Goal: Task Accomplishment & Management: Complete application form

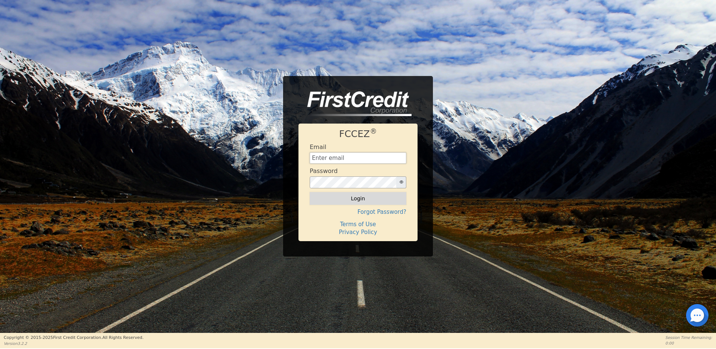
type input "[EMAIL_ADDRESS][DOMAIN_NAME]"
click at [358, 197] on button "Login" at bounding box center [358, 198] width 97 height 13
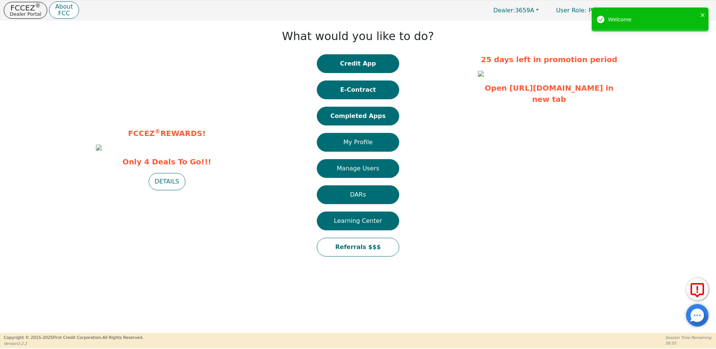
click at [360, 68] on button "Credit App" at bounding box center [358, 63] width 82 height 19
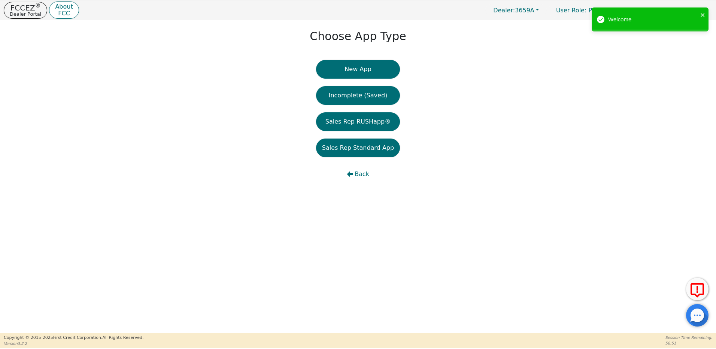
click at [361, 68] on button "New App" at bounding box center [358, 69] width 84 height 19
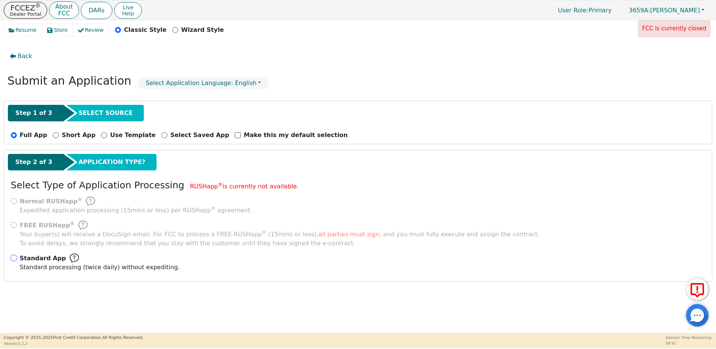
click at [13, 260] on input "Standard App Standard processing (twice daily) without expediting." at bounding box center [14, 258] width 6 height 6
radio input "true"
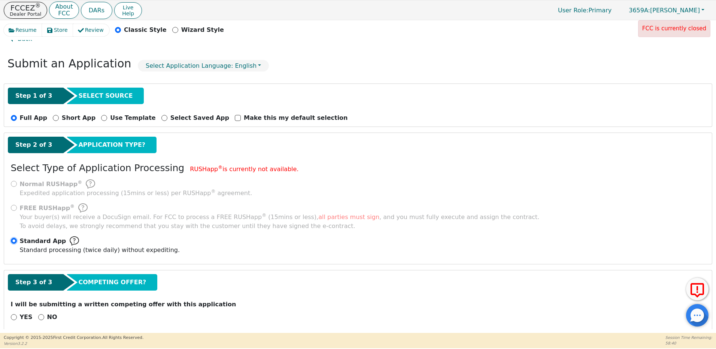
scroll to position [26, 0]
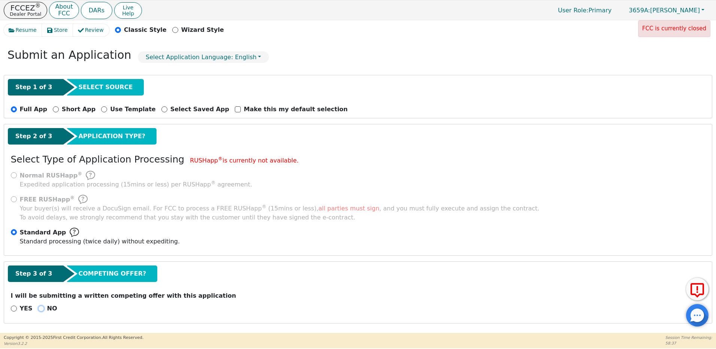
drag, startPoint x: 39, startPoint y: 310, endPoint x: 91, endPoint y: 288, distance: 56.8
click at [39, 310] on input "NO" at bounding box center [41, 309] width 6 height 6
radio input "true"
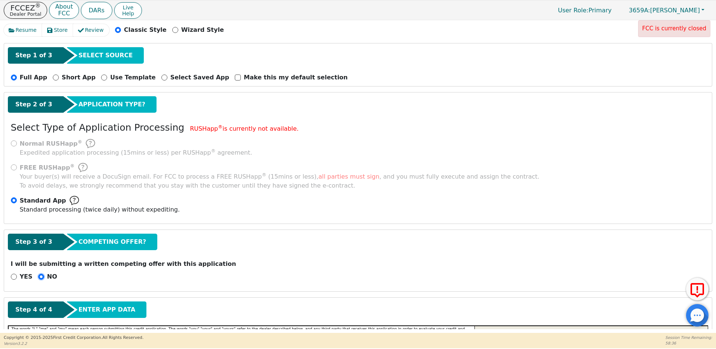
scroll to position [176, 0]
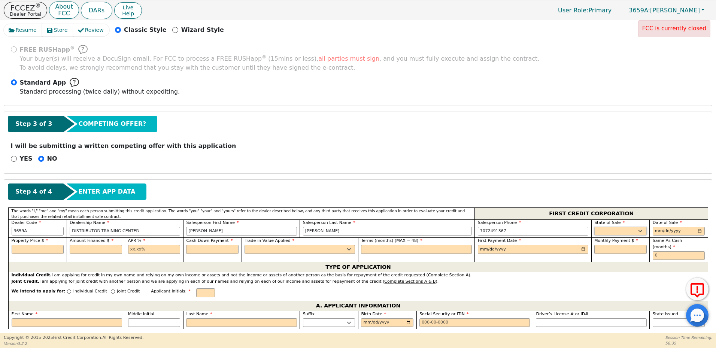
click at [609, 233] on select "AK AL AR AZ CA CO CT DC DE FL [GEOGRAPHIC_DATA] HI IA ID IL IN KS [GEOGRAPHIC_D…" at bounding box center [620, 231] width 52 height 9
select select "CA"
click at [594, 227] on select "AK AL AR AZ CA CO CT DC DE FL [GEOGRAPHIC_DATA] HI IA ID IL IN KS [GEOGRAPHIC_D…" at bounding box center [620, 231] width 52 height 9
click at [655, 231] on input "date" at bounding box center [679, 231] width 52 height 9
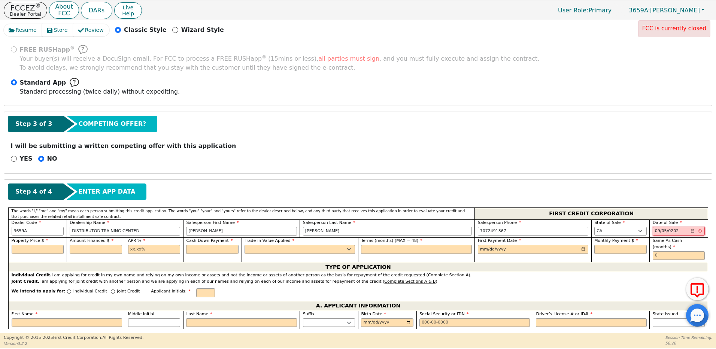
type input "[DATE]"
click at [49, 250] on input "text" at bounding box center [38, 249] width 52 height 9
type input "1720.00"
click at [79, 250] on input "text" at bounding box center [96, 249] width 52 height 9
type input "1720.00"
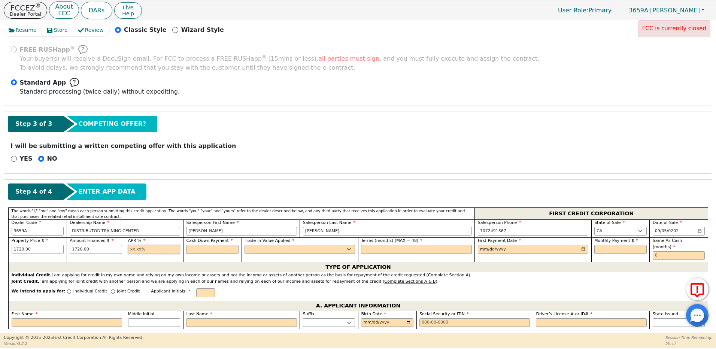
click at [136, 250] on input "text" at bounding box center [154, 249] width 52 height 9
type input "21.98"
click at [212, 249] on input "text" at bounding box center [212, 249] width 52 height 9
type input "0.00"
click at [273, 249] on select "Yes No" at bounding box center [300, 249] width 110 height 9
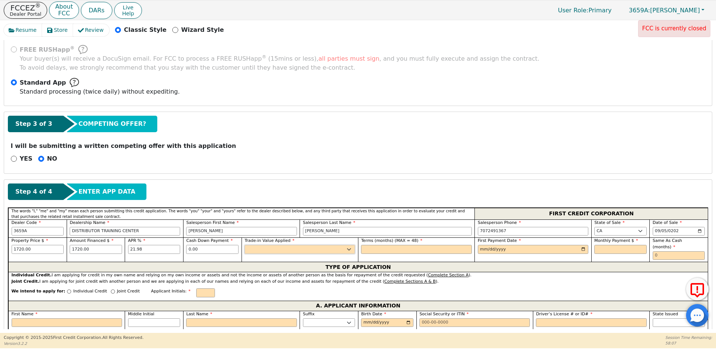
select select "y"
click at [245, 245] on select "Yes No" at bounding box center [300, 249] width 110 height 9
click at [396, 251] on input "text" at bounding box center [416, 249] width 110 height 9
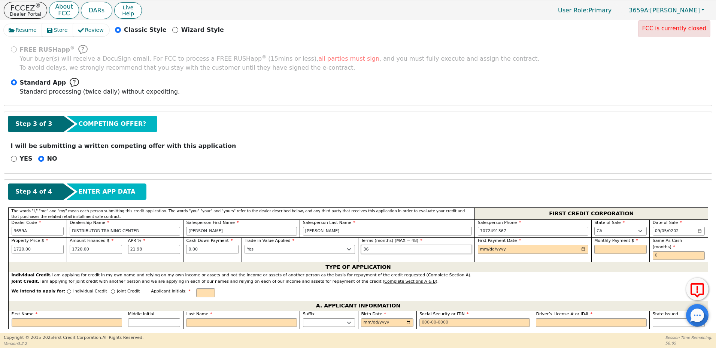
type input "36"
click at [480, 250] on input "date" at bounding box center [533, 249] width 110 height 9
type input "[DATE]"
click at [617, 249] on input "text" at bounding box center [620, 249] width 52 height 9
type input "65.67"
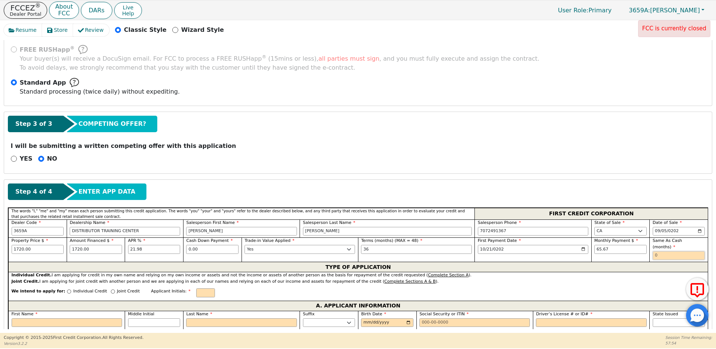
click at [660, 251] on input "text" at bounding box center [679, 255] width 52 height 9
type input "12"
click at [67, 290] on input "Individual Credit" at bounding box center [69, 292] width 4 height 4
radio input "true"
click at [29, 318] on input "First Name" at bounding box center [67, 322] width 110 height 9
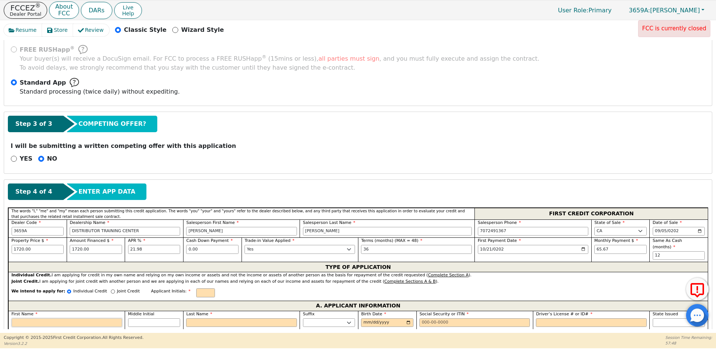
type input "M"
type input "My"
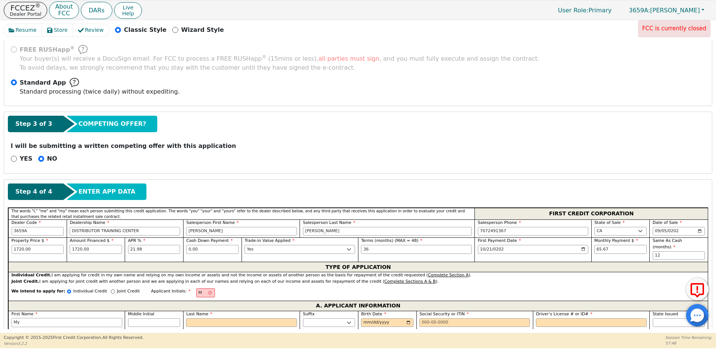
type input "Myo"
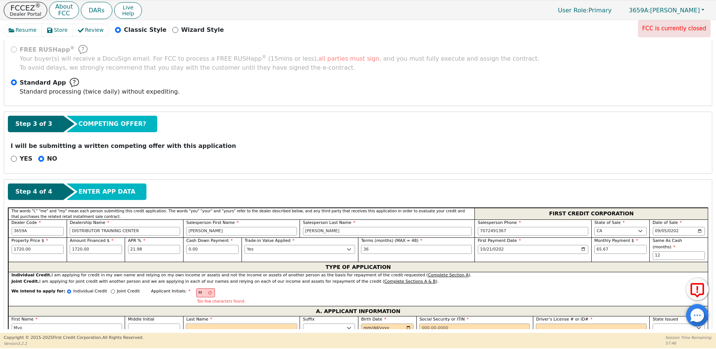
type input "MT"
type input "T"
type input "Myo T"
type input "Tu"
type input "Myo Tu"
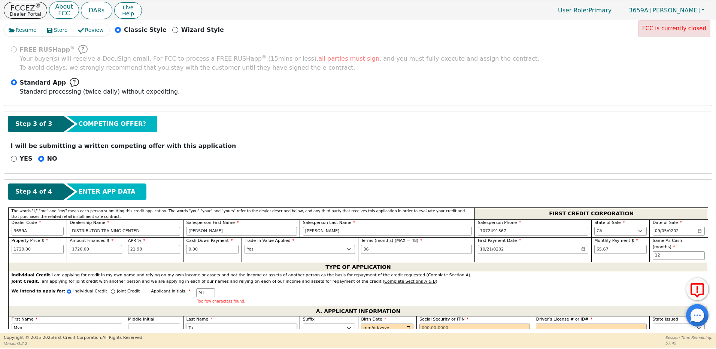
type input "Tun"
type input "Myo Tun"
type input "Tun"
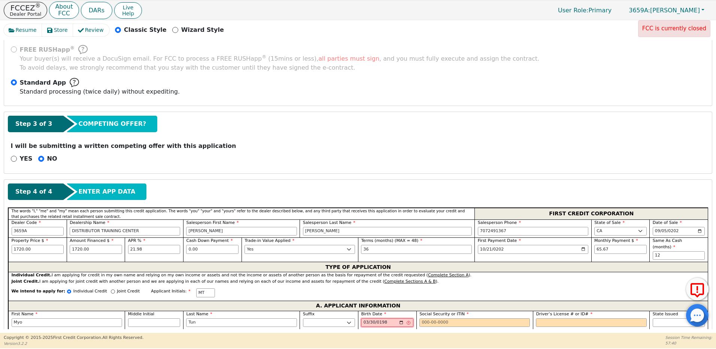
type input "[DATE]"
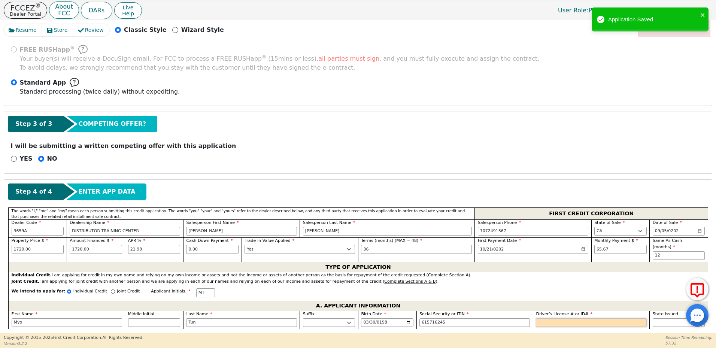
type input "***-**-6245"
click at [544, 318] on input "Driver’s License # or ID#" at bounding box center [591, 322] width 110 height 9
type input "*******"
click at [657, 318] on select "AK AL AR AZ CA CO CT DC DE FL [GEOGRAPHIC_DATA] HI IA ID IL IN KS [GEOGRAPHIC_D…" at bounding box center [679, 322] width 52 height 9
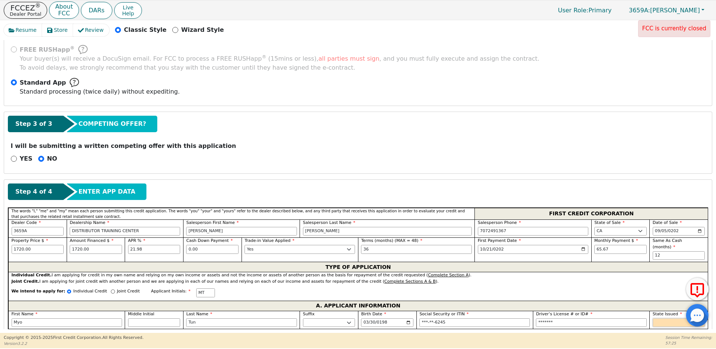
select select "CA"
click at [653, 318] on select "AK AL AR AZ CA CO CT DC DE FL [GEOGRAPHIC_DATA] HI IA ID IL IN KS [GEOGRAPHIC_D…" at bounding box center [679, 322] width 52 height 9
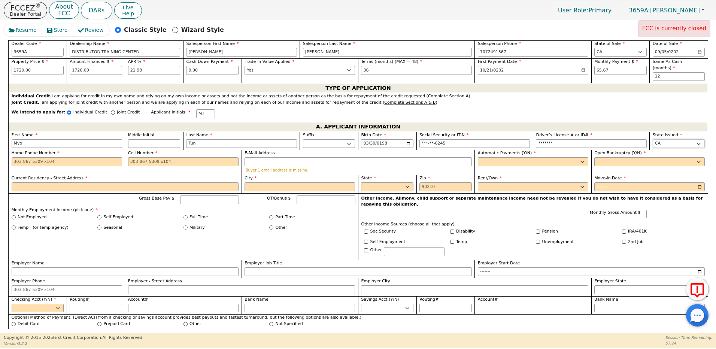
scroll to position [363, 0]
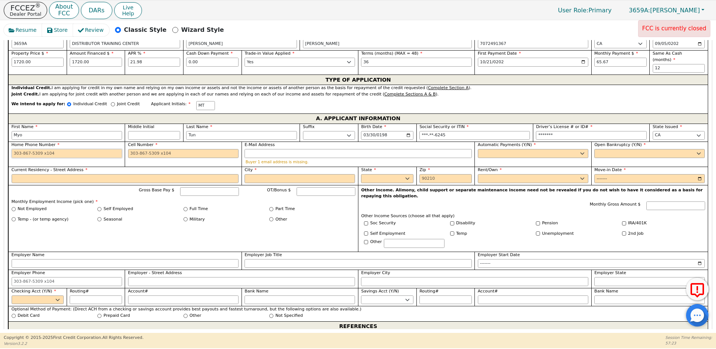
click at [56, 149] on input "Home Phone Number" at bounding box center [67, 153] width 110 height 9
type input "[PHONE_NUMBER]"
click at [486, 149] on select "Yes No" at bounding box center [533, 153] width 110 height 9
select select "y"
click at [478, 149] on select "Yes No" at bounding box center [533, 153] width 110 height 9
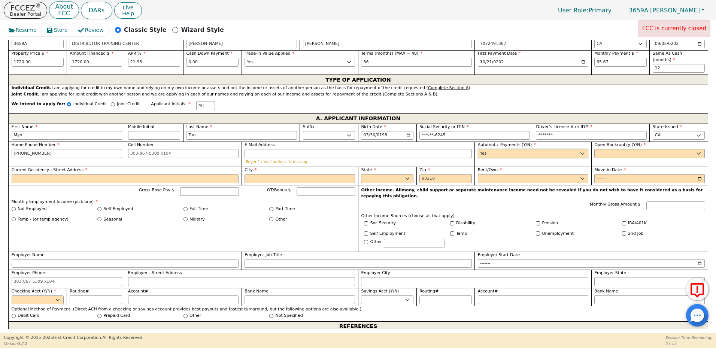
type input "Myo Tun"
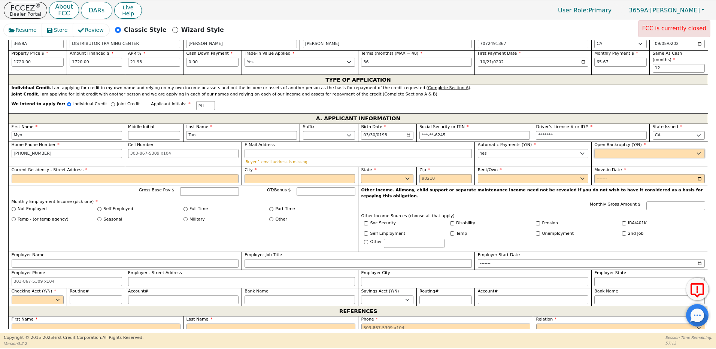
drag, startPoint x: 611, startPoint y: 144, endPoint x: 610, endPoint y: 152, distance: 8.3
click at [611, 149] on select "Yes No" at bounding box center [649, 153] width 110 height 9
select select "n"
click at [594, 149] on select "Yes No" at bounding box center [649, 153] width 110 height 9
click at [86, 175] on input "Current Residency - Street Address" at bounding box center [125, 178] width 227 height 9
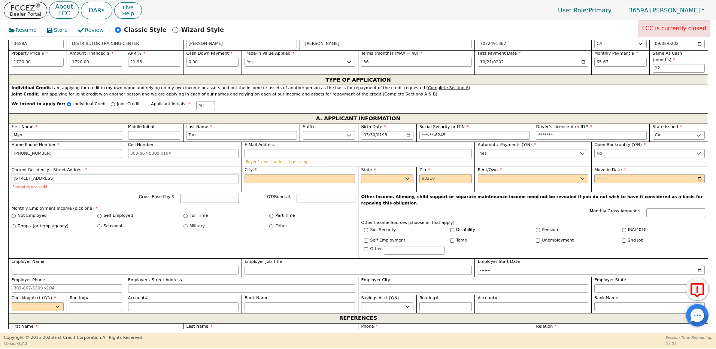
type input "[STREET_ADDRESS]"
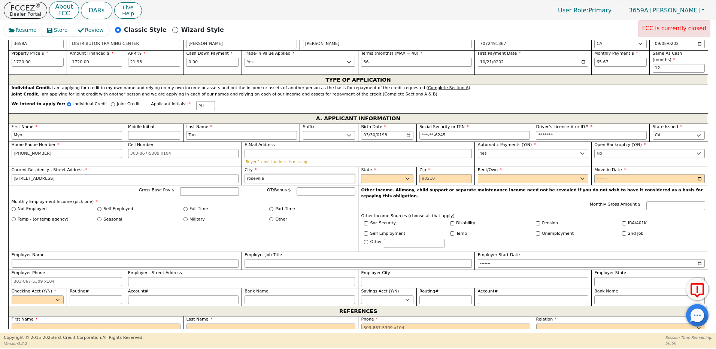
type input "roseville"
select select "CA"
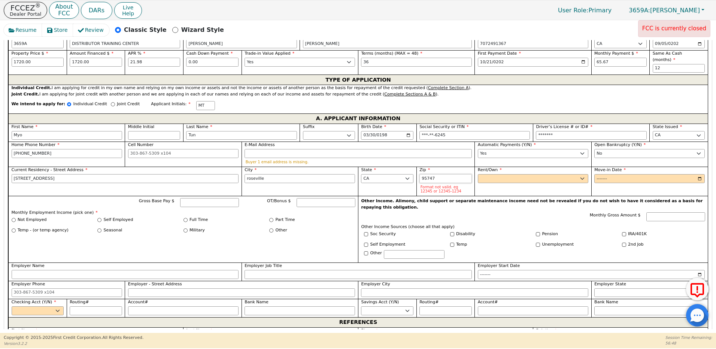
type input "95747"
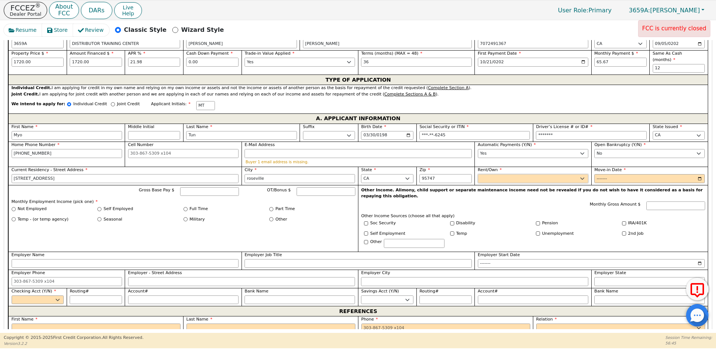
click at [481, 175] on select "Rent Own" at bounding box center [533, 178] width 110 height 9
select select "Own"
click at [478, 174] on select "Rent Own" at bounding box center [533, 178] width 110 height 9
click at [600, 174] on input "Move-in Date" at bounding box center [649, 178] width 110 height 9
click at [615, 174] on input "Move-in Date" at bounding box center [649, 178] width 110 height 9
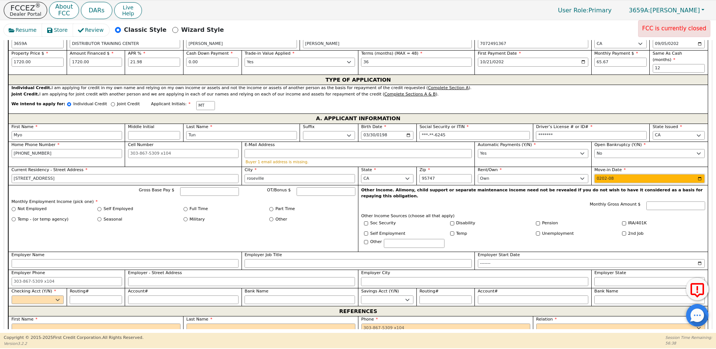
type input "2021-08"
click at [203, 187] on input "Gross Base Pay $" at bounding box center [209, 191] width 59 height 9
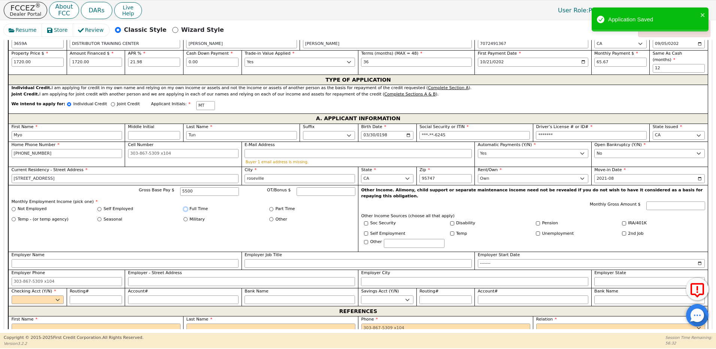
type input "5500.00"
drag, startPoint x: 185, startPoint y: 203, endPoint x: 176, endPoint y: 227, distance: 26.0
click at [185, 207] on input "Full Time" at bounding box center [186, 209] width 4 height 4
radio input "true"
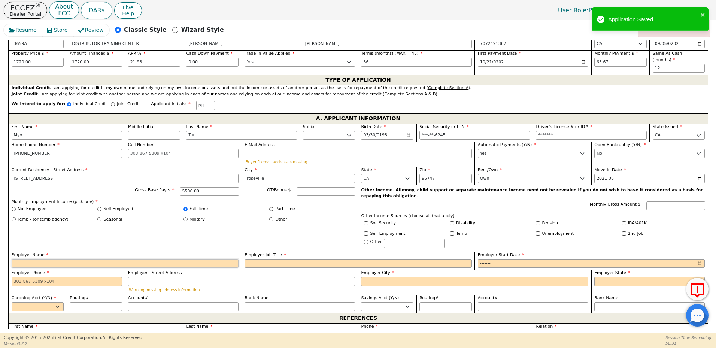
click at [115, 259] on input "Employer Name" at bounding box center [125, 263] width 227 height 9
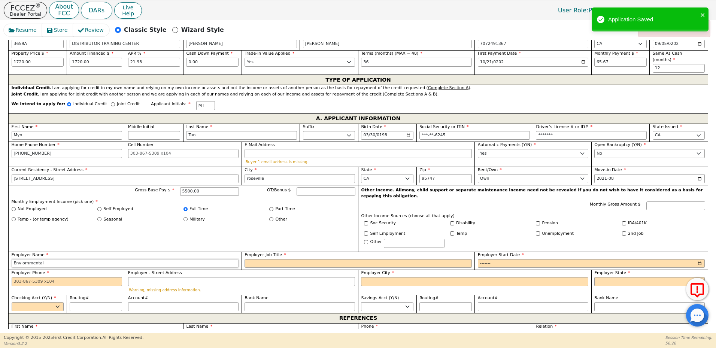
type input "Enviornmental"
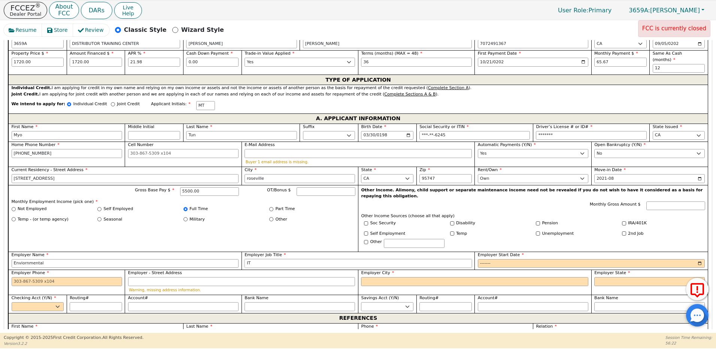
type input "IT"
click at [498, 259] on input "Employer Start Date" at bounding box center [591, 263] width 227 height 9
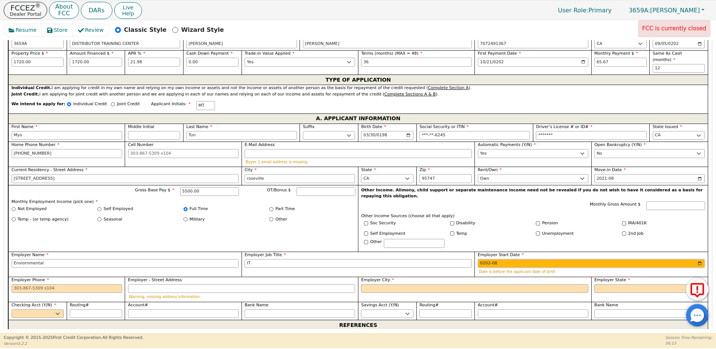
type input "2021-08"
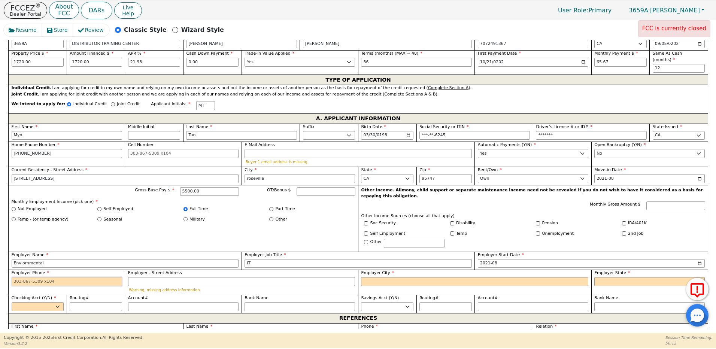
click at [65, 277] on input "Employer Phone" at bounding box center [67, 281] width 110 height 9
type input "[PHONE_NUMBER]"
click at [159, 277] on input "Employer - Street Address" at bounding box center [241, 281] width 227 height 9
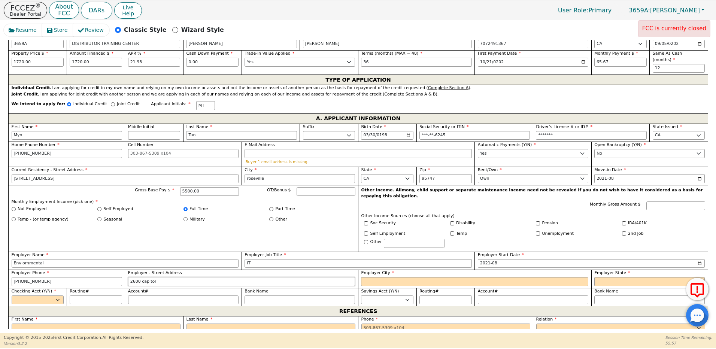
type input "2600 capitol"
type input "[GEOGRAPHIC_DATA]"
click at [597, 277] on select "AK AL AR AZ CA CO CT DC DE FL [GEOGRAPHIC_DATA] HI IA ID [GEOGRAPHIC_DATA] IN K…" at bounding box center [649, 281] width 110 height 9
select select "CA"
click at [594, 277] on select "AK AL AR AZ CA CO CT DC DE FL [GEOGRAPHIC_DATA] HI IA ID [GEOGRAPHIC_DATA] IN K…" at bounding box center [649, 281] width 110 height 9
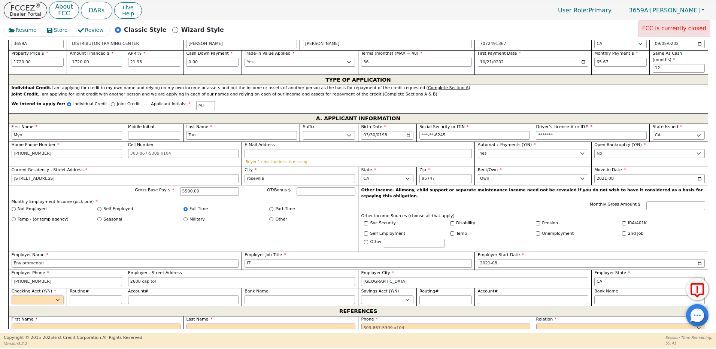
click at [22, 296] on select "Yes No" at bounding box center [38, 300] width 52 height 9
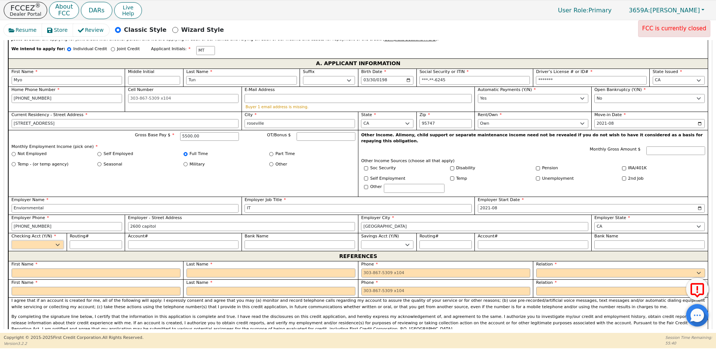
scroll to position [438, 0]
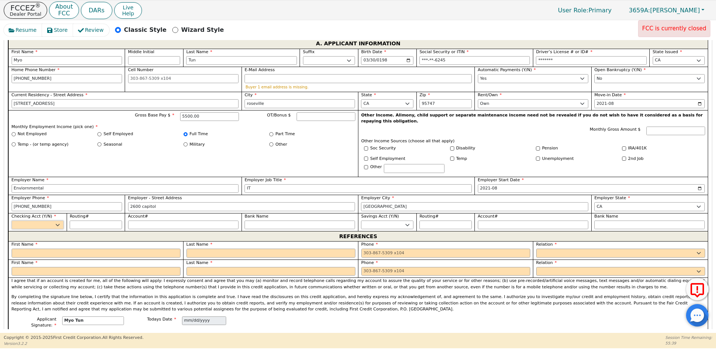
click at [45, 221] on select "Yes No" at bounding box center [38, 225] width 52 height 9
select select "y"
click at [12, 221] on select "Yes No" at bounding box center [38, 225] width 52 height 9
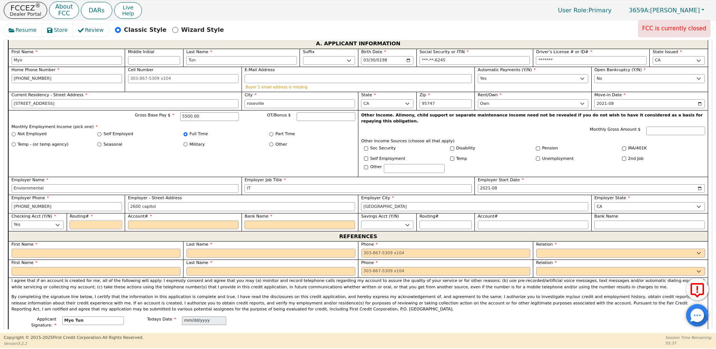
click at [78, 221] on input "Routing#" at bounding box center [96, 225] width 52 height 9
type input "1"
type input "*"
type input "10"
type input "**"
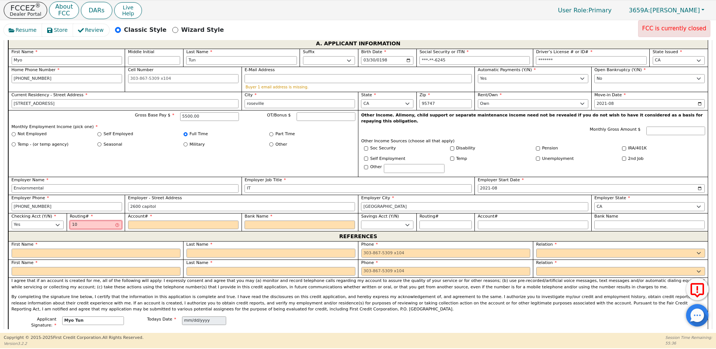
type input "100"
type input "***"
type input "1002"
type input "****"
type input "10020"
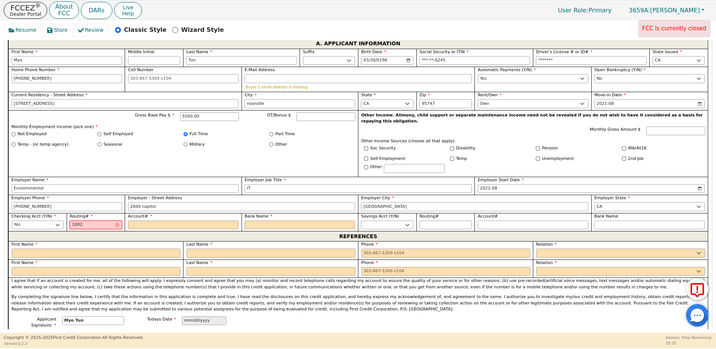
type input "*****"
type input "100200"
type input "******"
type input "1002003"
type input "*******"
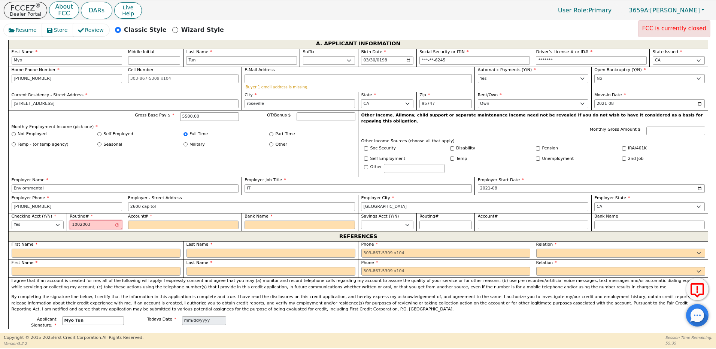
type input "10020030"
type input "********"
type input "100200300"
type input "*********"
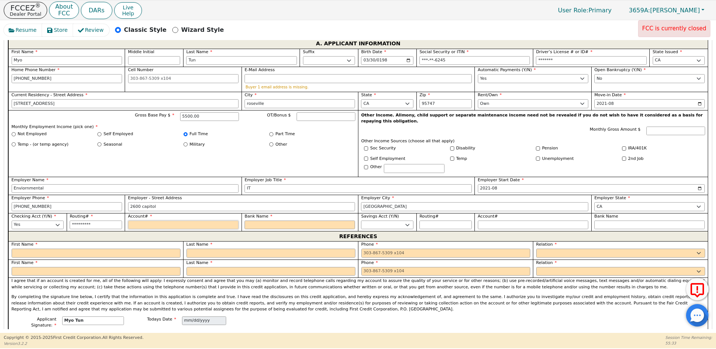
click at [137, 221] on input "Account#" at bounding box center [183, 225] width 110 height 9
type input "1"
type input "*"
type input "10"
type input "**"
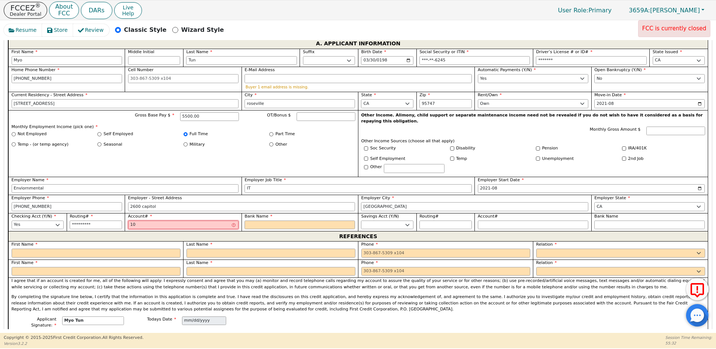
type input "101"
type input "***"
type input "1012"
type input "****"
type input "10120"
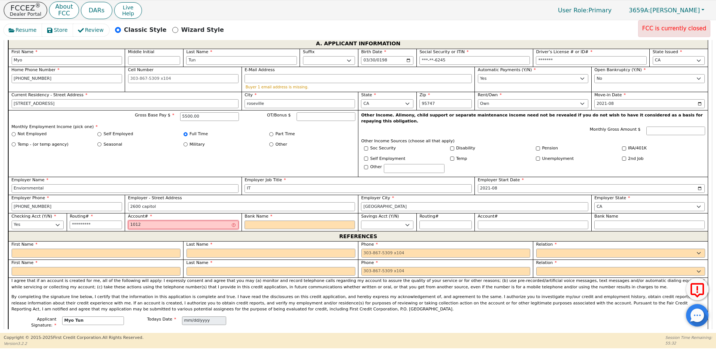
type input "*****"
type input "101202"
type input "******"
type input "1012023"
type input "*******"
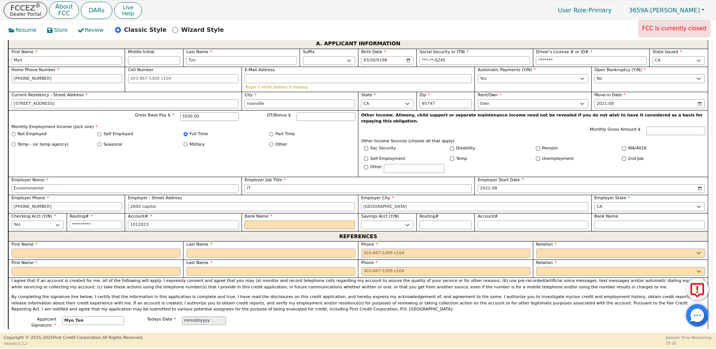
type input "10120230"
type input "********"
type input "101202303"
type input "*********"
type input "1012023032"
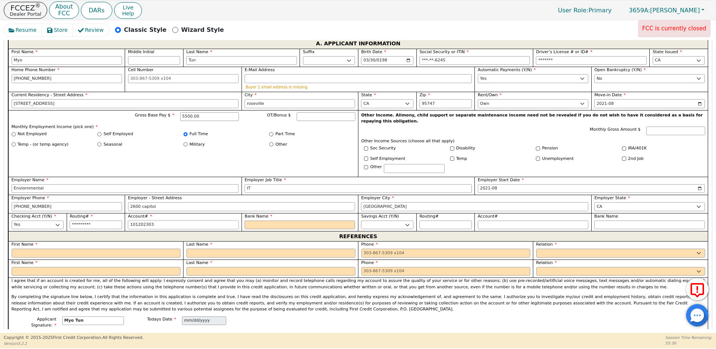
type input "**********"
click at [272, 221] on input "Bank Name" at bounding box center [300, 225] width 110 height 9
type input "S"
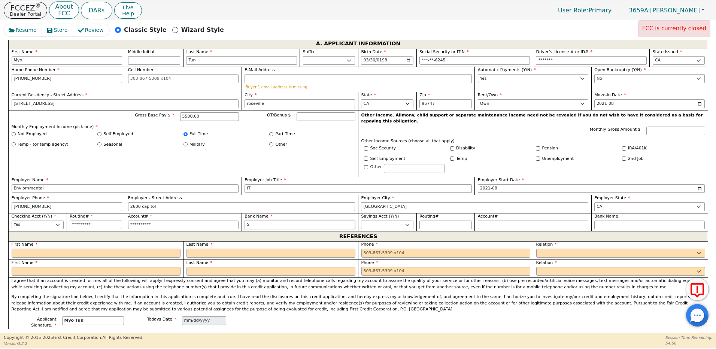
type input "Se"
type input "See"
type input "See Customer"
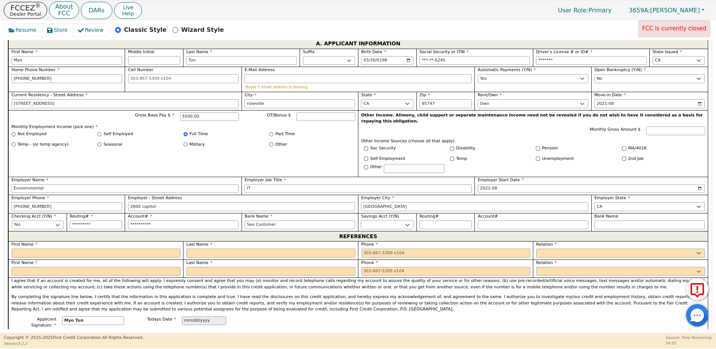
type input "See Customer"
click at [28, 249] on input "text" at bounding box center [96, 253] width 169 height 9
type input "Please"
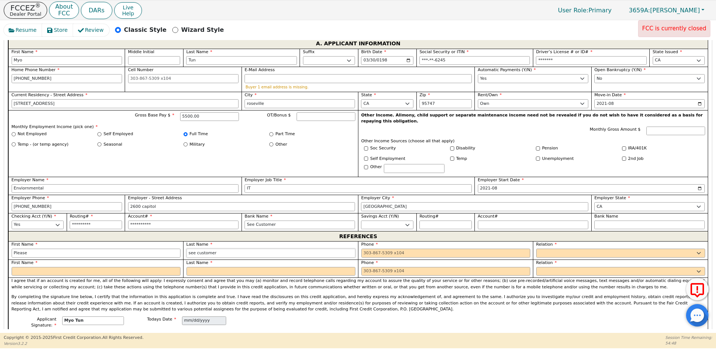
type input "see customer"
type input "[PHONE_NUMBER]"
click at [546, 249] on select "FATHER MOTHER SISTER BROTHER DAUGHTER SON CO-WORKER NEIGHBOR FRIEND COUSIN G-MO…" at bounding box center [620, 253] width 169 height 9
select select "FATHER"
click at [536, 249] on select "FATHER MOTHER SISTER BROTHER DAUGHTER SON CO-WORKER NEIGHBOR FRIEND COUSIN G-MO…" at bounding box center [620, 253] width 169 height 9
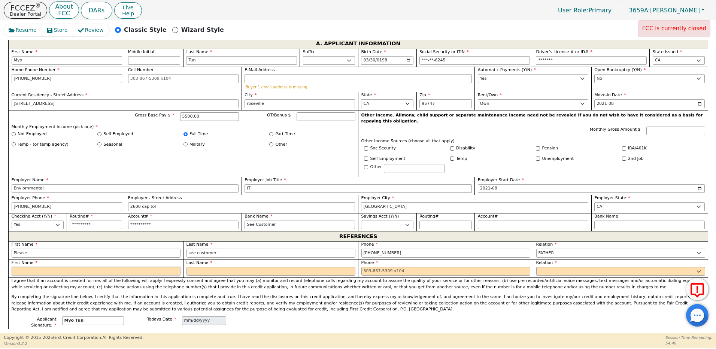
click at [15, 267] on input "text" at bounding box center [96, 271] width 169 height 9
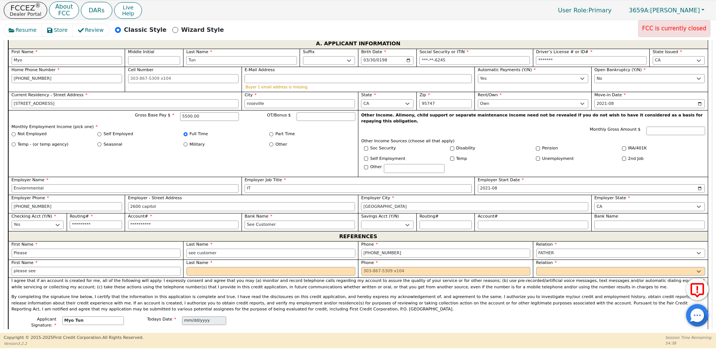
type input "please see"
type input "customer"
type input "0"
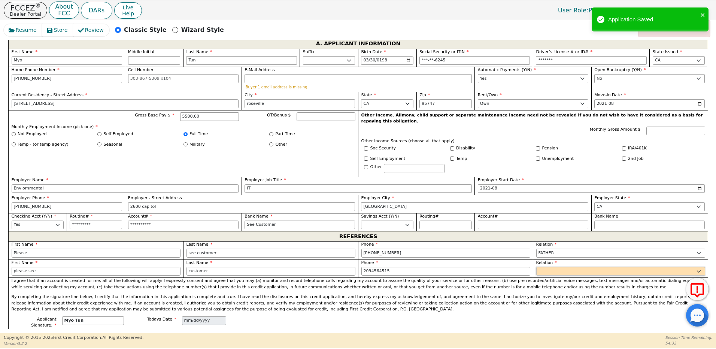
type input "[PHONE_NUMBER]"
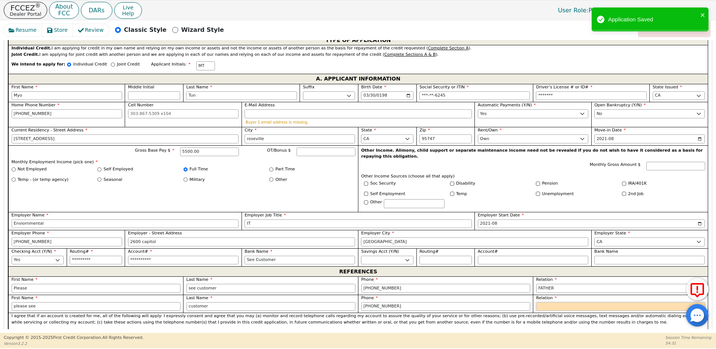
scroll to position [400, 0]
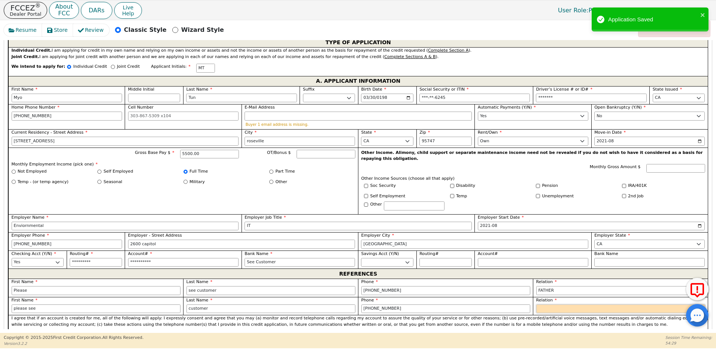
click at [546, 305] on select "FATHER MOTHER SISTER BROTHER DAUGHTER SON CO-WORKER NEIGHBOR FRIEND COUSIN G-MO…" at bounding box center [620, 309] width 169 height 9
select select "MOTHER"
click at [536, 305] on select "FATHER MOTHER SISTER BROTHER DAUGHTER SON CO-WORKER NEIGHBOR FRIEND COUSIN G-MO…" at bounding box center [620, 309] width 169 height 9
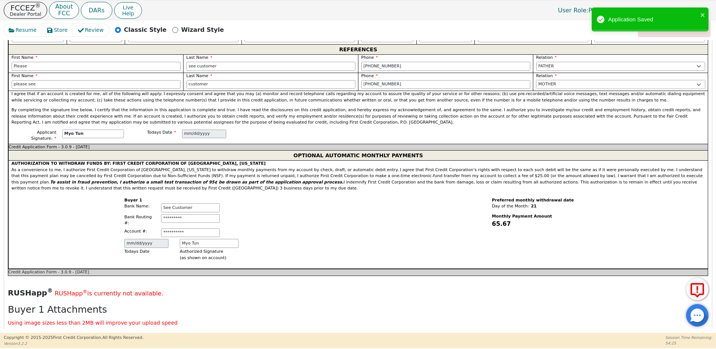
scroll to position [843, 0]
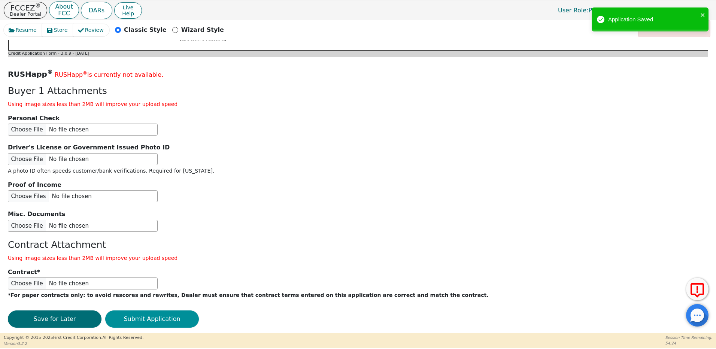
click at [139, 311] on button "Submit Application" at bounding box center [152, 319] width 94 height 17
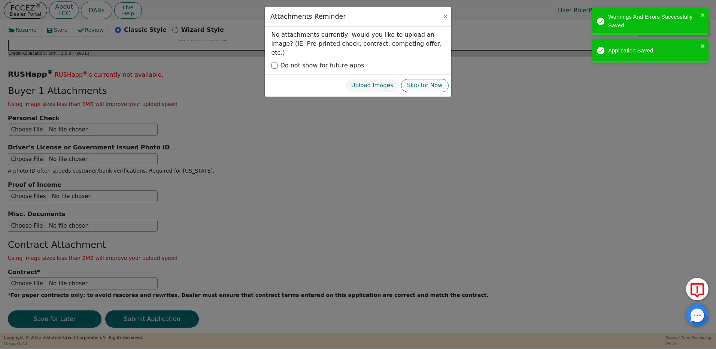
click at [431, 82] on button "Skip for Now" at bounding box center [425, 85] width 48 height 13
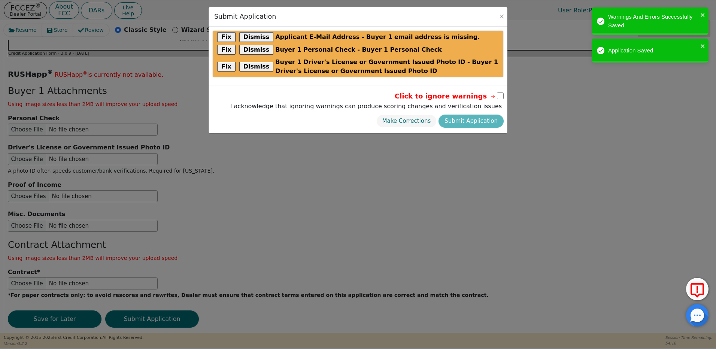
click at [499, 97] on input "checkbox" at bounding box center [500, 96] width 7 height 7
checkbox input "true"
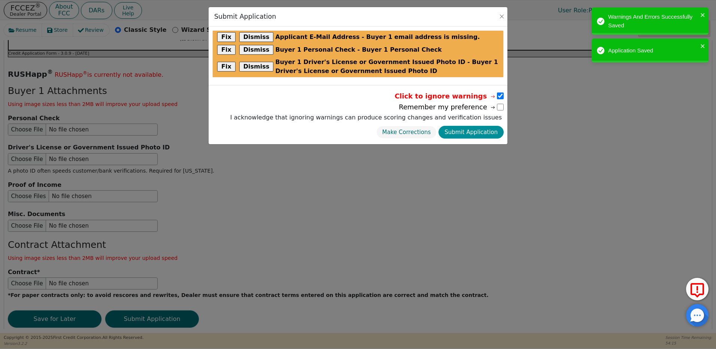
click at [476, 132] on button "Submit Application" at bounding box center [471, 132] width 65 height 13
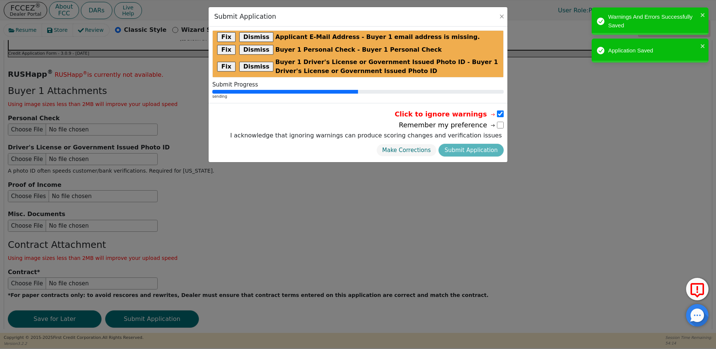
radio input "false"
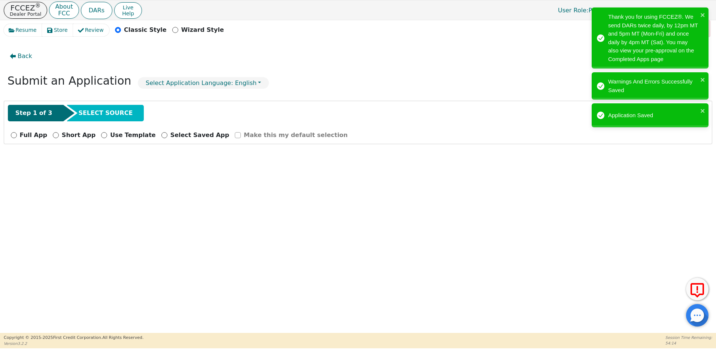
scroll to position [0, 0]
